Goal: Register for event/course

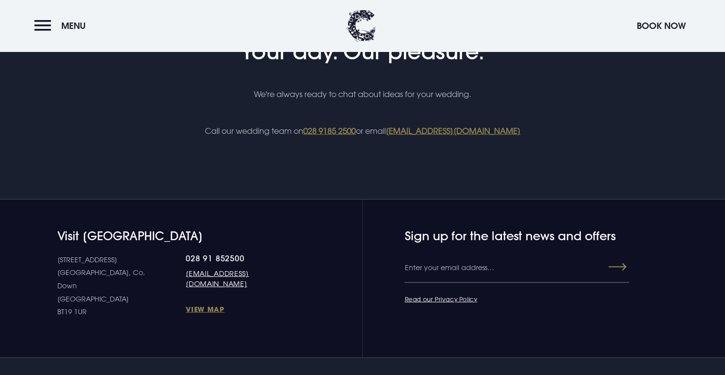
scroll to position [3405, 0]
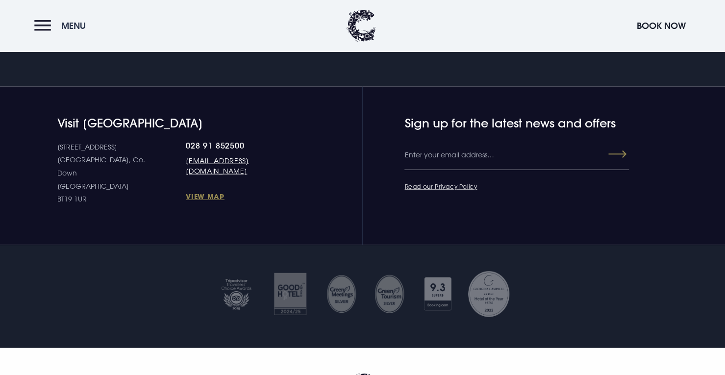
click at [45, 25] on button "Menu" at bounding box center [62, 25] width 56 height 21
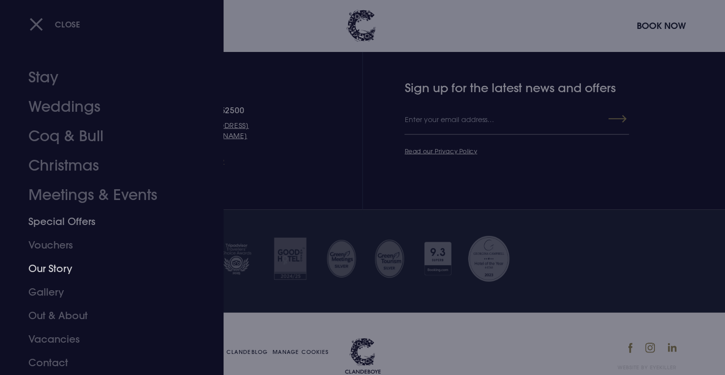
scroll to position [3459, 0]
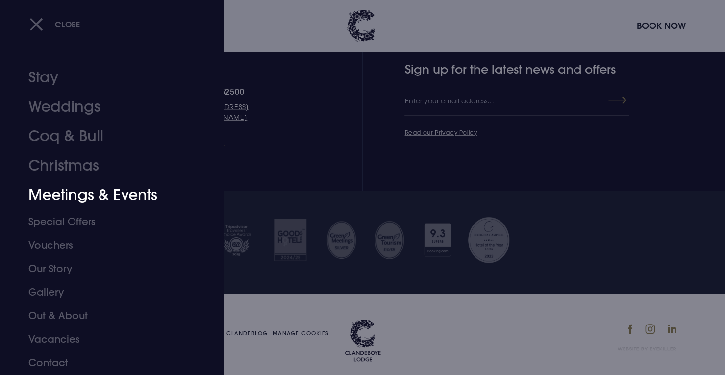
click at [71, 195] on link "Meetings & Events" at bounding box center [105, 194] width 155 height 29
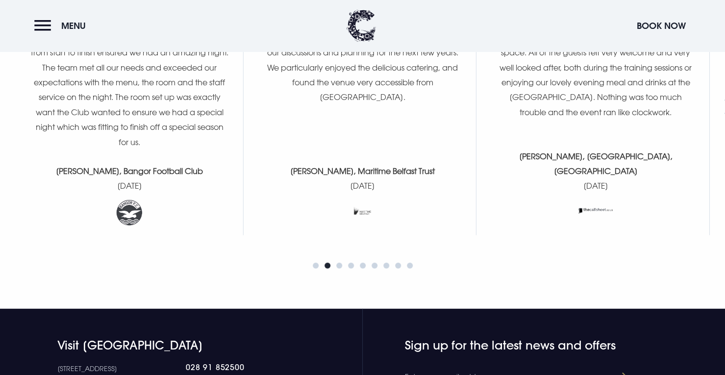
scroll to position [1657, 0]
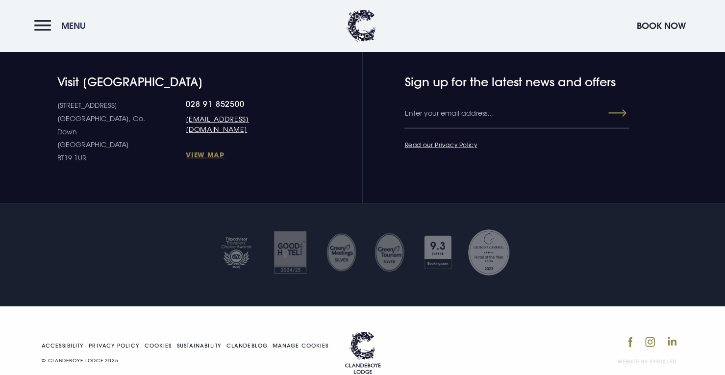
click at [36, 25] on button "Menu" at bounding box center [62, 25] width 56 height 21
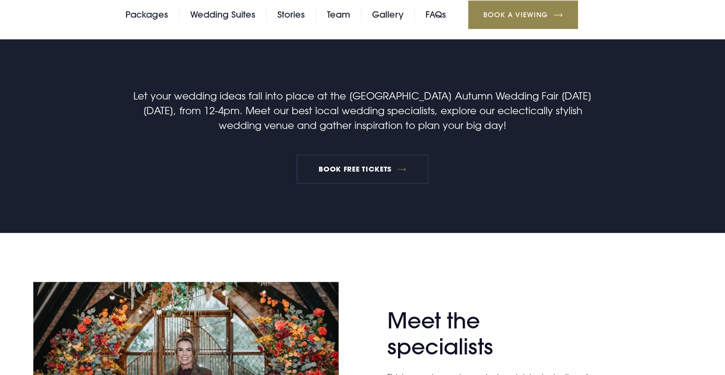
scroll to position [305, 0]
